Goal: Information Seeking & Learning: Learn about a topic

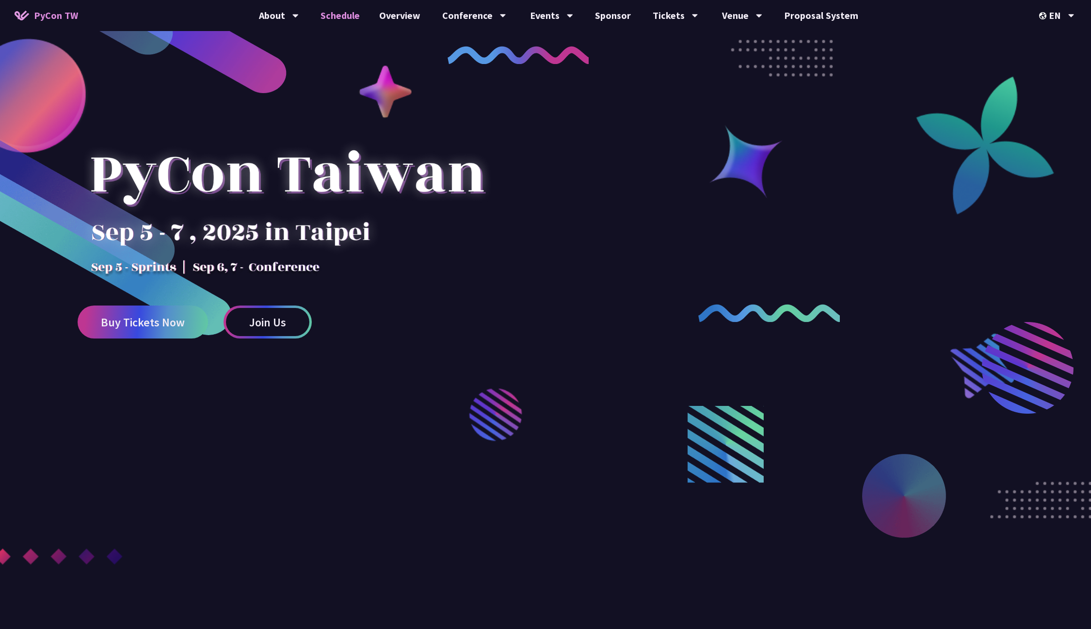
click at [355, 17] on link "Schedule" at bounding box center [340, 15] width 59 height 31
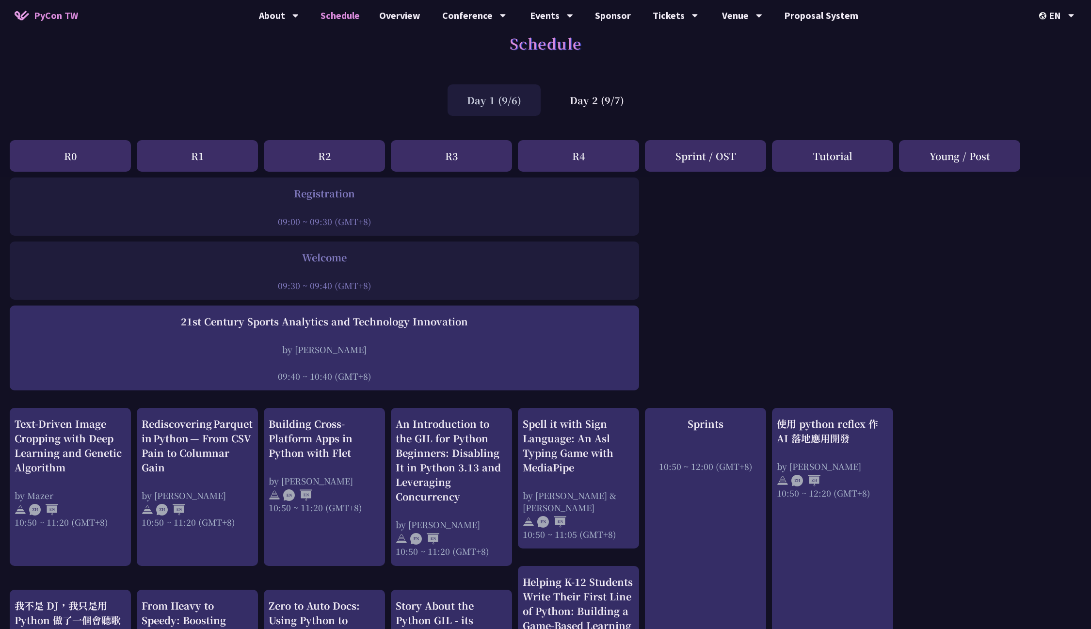
scroll to position [23, 0]
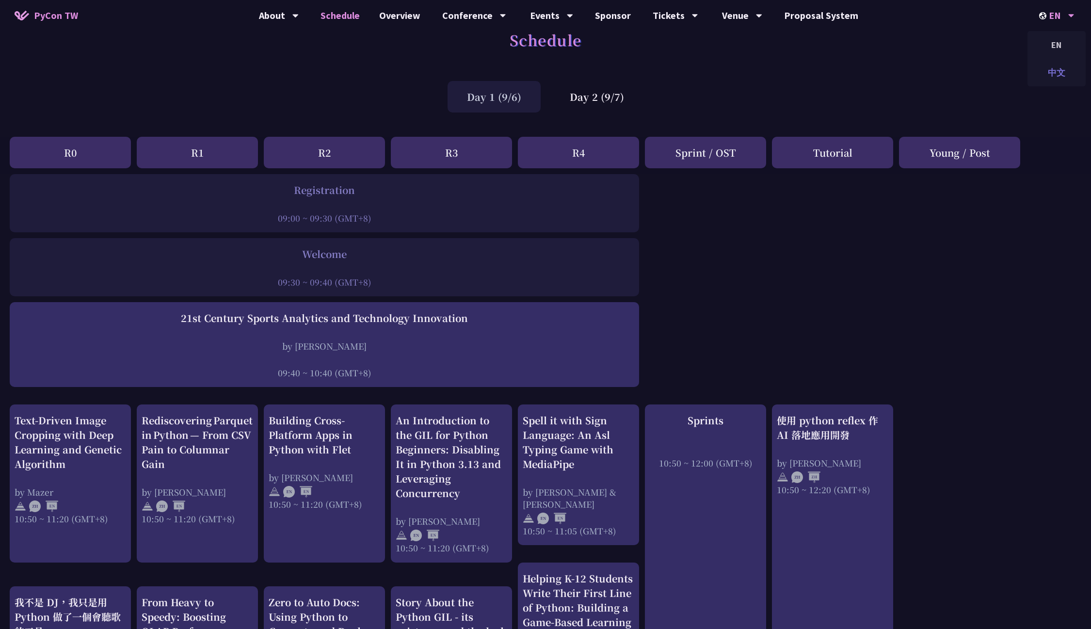
click at [1057, 71] on div "中文" at bounding box center [1056, 72] width 58 height 23
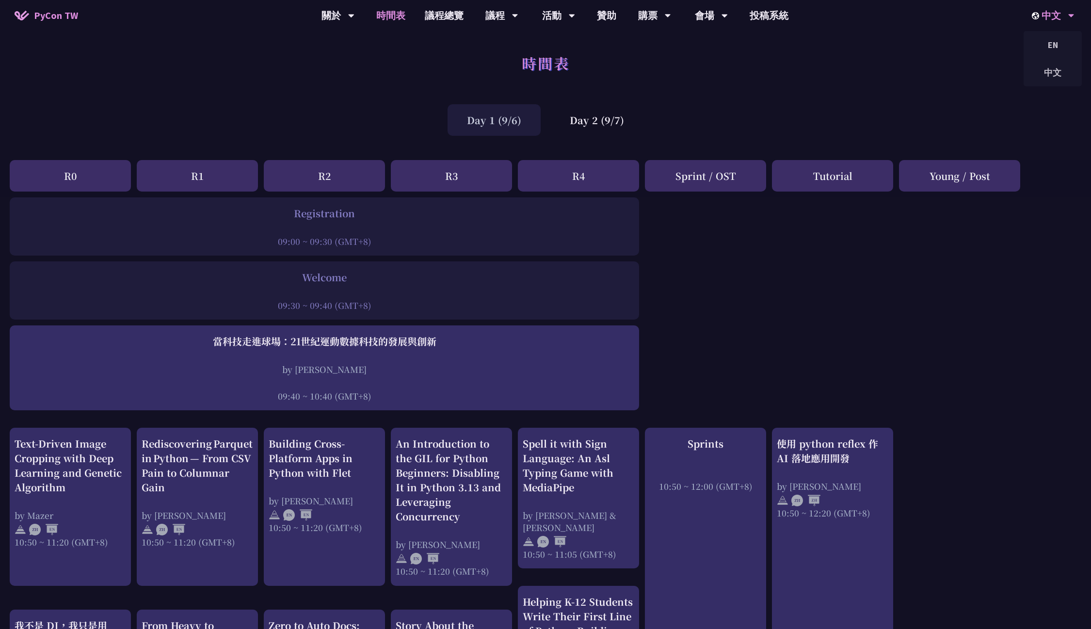
click at [1037, 21] on div "中文" at bounding box center [1052, 15] width 43 height 31
click at [1039, 42] on div "EN" at bounding box center [1052, 44] width 58 height 23
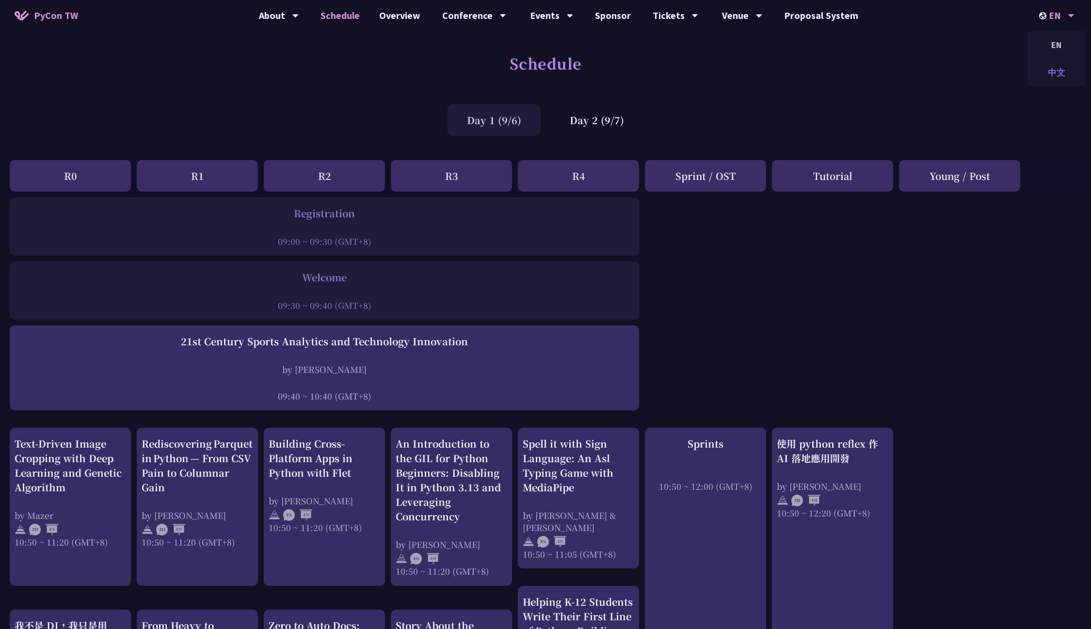
click at [1047, 71] on div "中文" at bounding box center [1056, 72] width 58 height 23
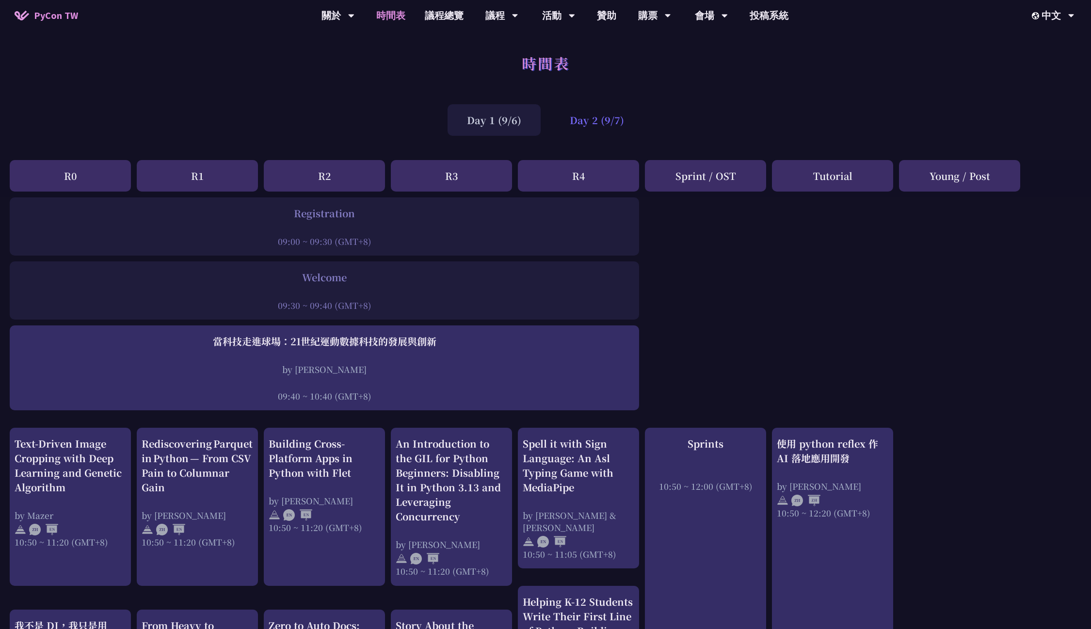
click at [614, 117] on div "Day 2 (9/7)" at bounding box center [596, 120] width 93 height 32
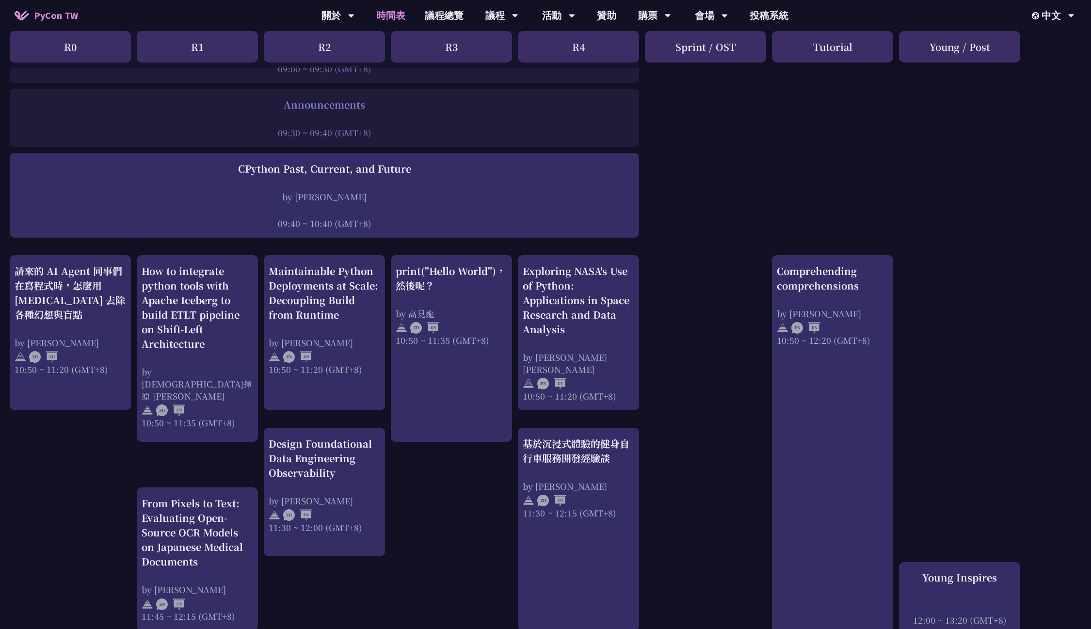
scroll to position [184, 0]
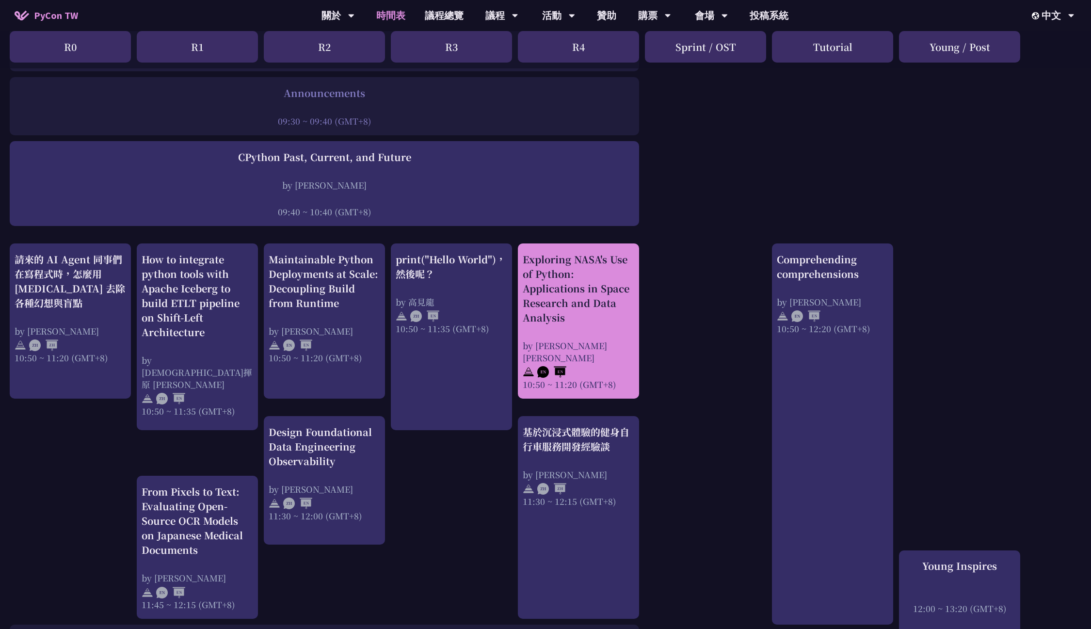
click at [601, 321] on div "Exploring NASA's Use of Python: Applications in Space Research and Data Analysis" at bounding box center [577, 288] width 111 height 73
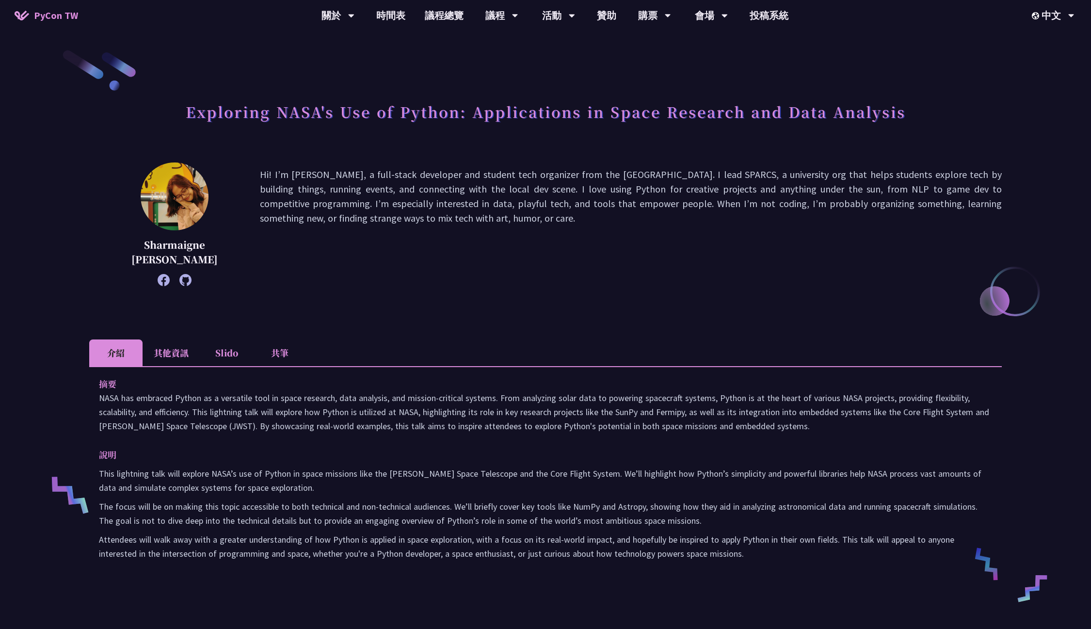
click at [172, 357] on li "其他資訊" at bounding box center [170, 352] width 57 height 27
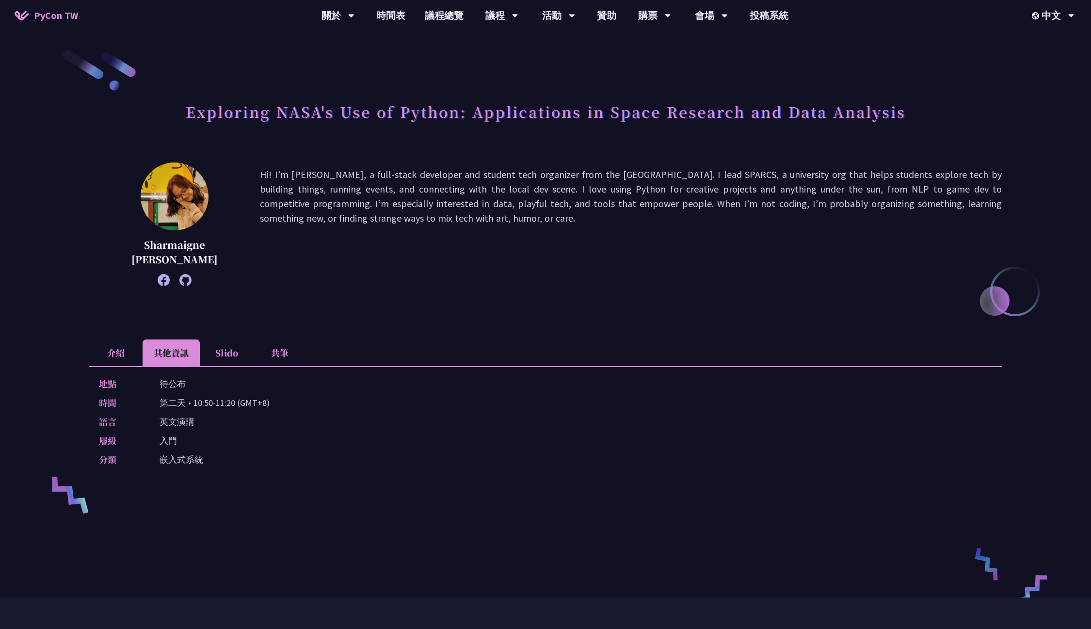
click at [231, 358] on li "Slido" at bounding box center [226, 352] width 53 height 27
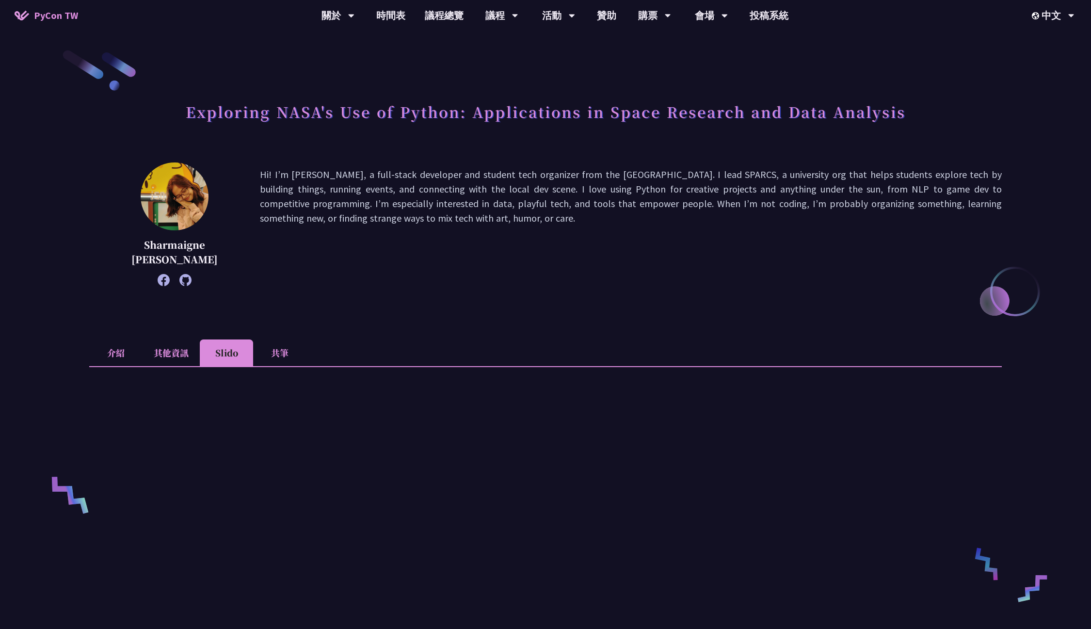
click at [275, 358] on li "共筆" at bounding box center [279, 352] width 53 height 27
click at [132, 354] on li "介紹" at bounding box center [115, 352] width 53 height 27
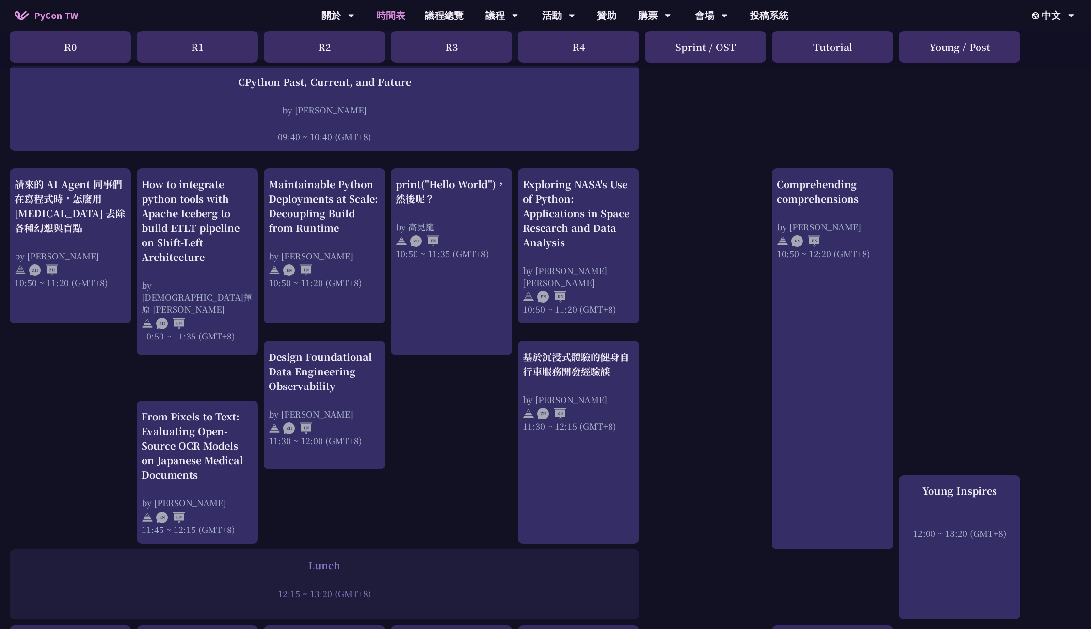
scroll to position [205, 0]
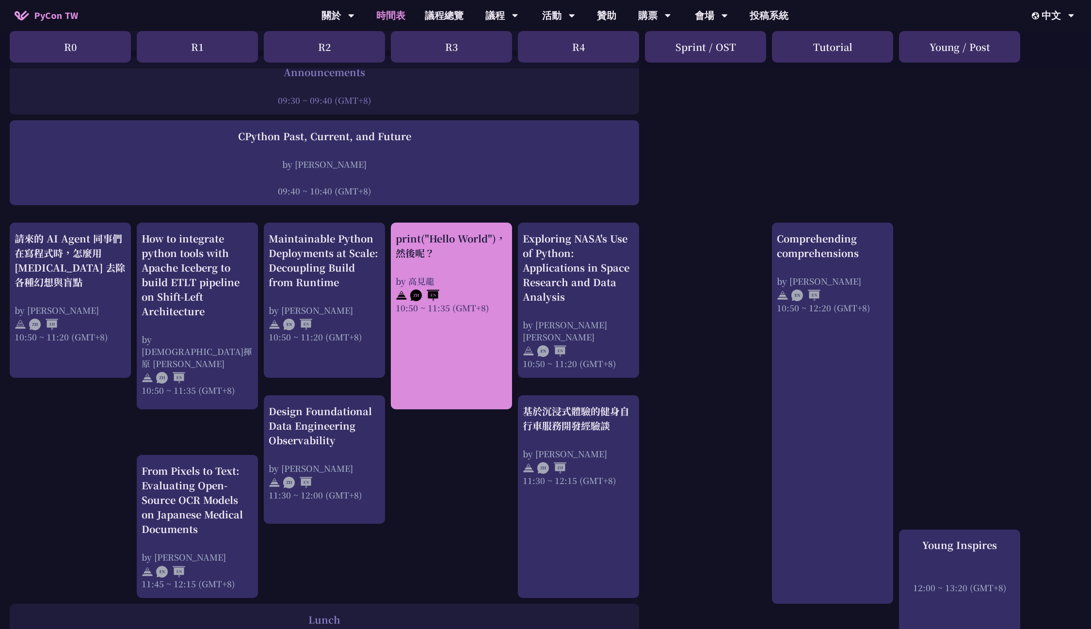
click at [439, 350] on div "print("Hello World")，然後呢？ by [PERSON_NAME] 10:50 ~ 11:35 (GMT+8)" at bounding box center [451, 315] width 121 height 187
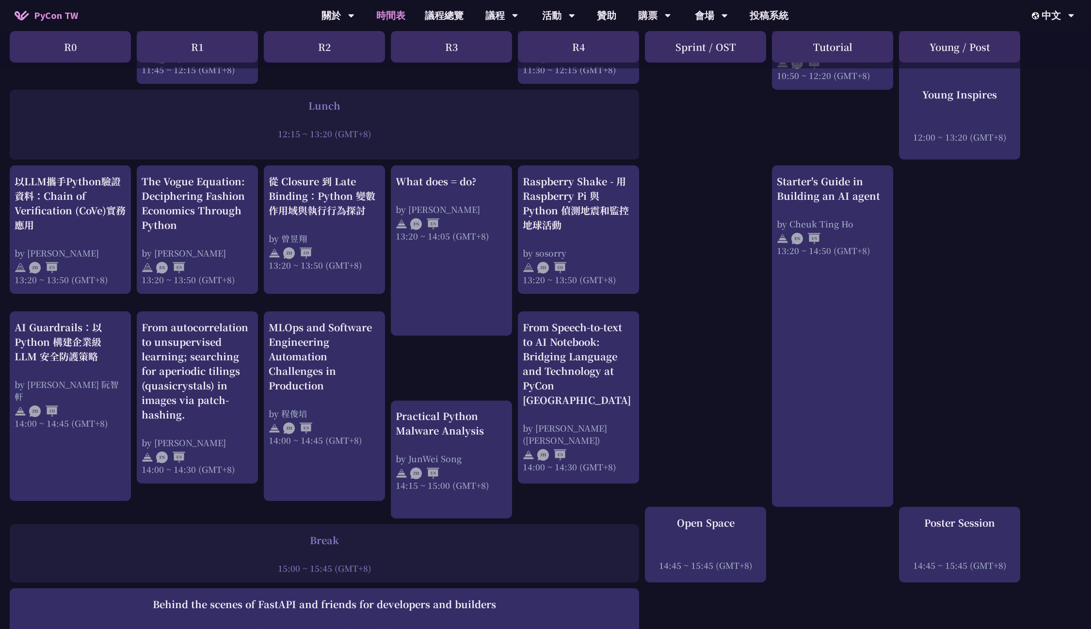
scroll to position [727, 0]
